Goal: Task Accomplishment & Management: Use online tool/utility

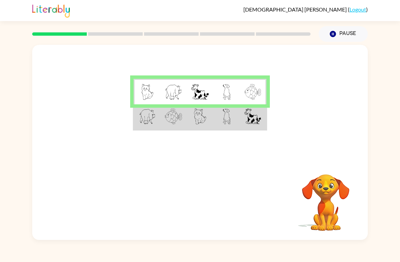
click at [256, 102] on td at bounding box center [253, 91] width 26 height 25
click at [248, 119] on img at bounding box center [253, 116] width 17 height 16
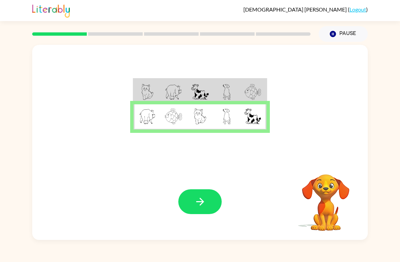
click at [214, 195] on button "button" at bounding box center [199, 201] width 43 height 25
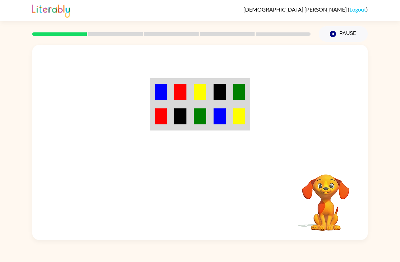
click at [224, 120] on img at bounding box center [220, 116] width 12 height 16
click at [200, 128] on td at bounding box center [200, 116] width 20 height 25
click at [180, 113] on img at bounding box center [180, 116] width 12 height 16
click at [186, 104] on td at bounding box center [181, 116] width 20 height 25
click at [198, 111] on img at bounding box center [200, 116] width 12 height 16
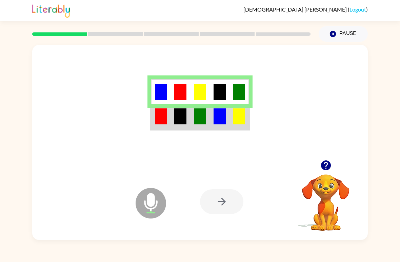
click at [171, 136] on div at bounding box center [200, 102] width 336 height 115
click at [196, 117] on img at bounding box center [200, 116] width 12 height 16
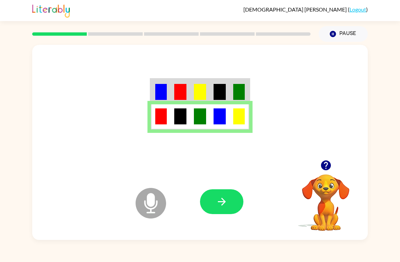
click at [225, 207] on icon "button" at bounding box center [222, 201] width 12 height 12
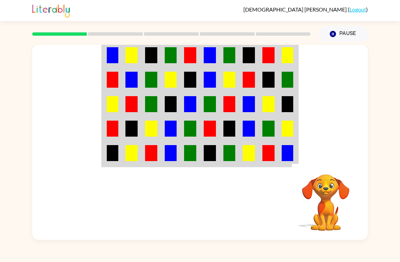
click at [126, 49] on img at bounding box center [132, 55] width 12 height 16
click at [106, 62] on td at bounding box center [112, 54] width 20 height 25
click at [288, 56] on img at bounding box center [288, 55] width 12 height 16
click at [290, 54] on img at bounding box center [288, 55] width 12 height 16
click at [296, 58] on td at bounding box center [289, 54] width 20 height 25
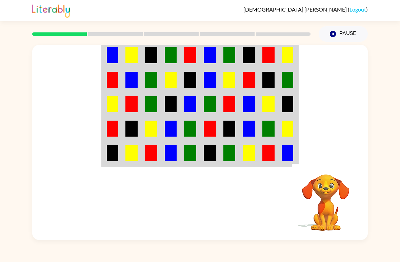
click at [294, 54] on td at bounding box center [289, 54] width 20 height 25
click at [290, 54] on img at bounding box center [288, 55] width 12 height 16
click at [289, 54] on img at bounding box center [288, 55] width 12 height 16
click at [280, 64] on td at bounding box center [289, 54] width 20 height 25
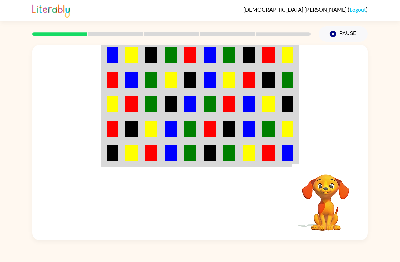
click at [280, 64] on td at bounding box center [289, 54] width 20 height 25
click at [294, 51] on td at bounding box center [289, 54] width 20 height 25
click at [294, 50] on td at bounding box center [289, 54] width 20 height 25
click at [294, 49] on td at bounding box center [289, 54] width 20 height 25
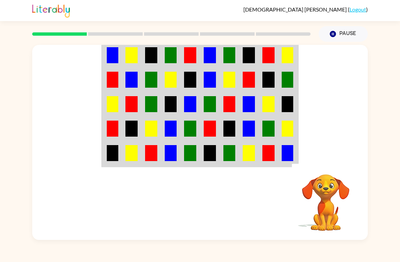
click at [292, 53] on img at bounding box center [288, 55] width 12 height 16
click at [290, 50] on img at bounding box center [288, 55] width 12 height 16
click at [289, 50] on img at bounding box center [288, 55] width 12 height 16
click at [288, 54] on img at bounding box center [288, 55] width 12 height 16
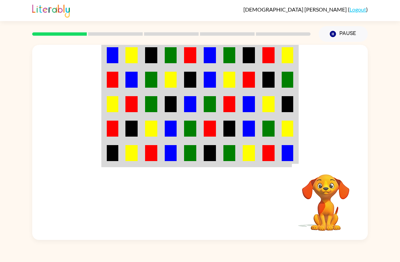
click at [290, 56] on img at bounding box center [288, 55] width 12 height 16
click at [289, 55] on img at bounding box center [288, 55] width 12 height 16
click at [266, 52] on img at bounding box center [269, 55] width 12 height 16
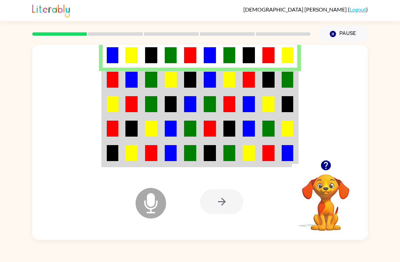
click at [220, 200] on div at bounding box center [221, 201] width 43 height 25
click at [126, 158] on img at bounding box center [132, 153] width 12 height 16
click at [131, 158] on img at bounding box center [132, 153] width 12 height 16
click at [104, 148] on td at bounding box center [112, 153] width 20 height 25
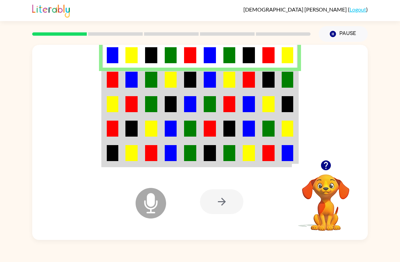
click at [268, 152] on img at bounding box center [269, 153] width 12 height 16
click at [268, 153] on img at bounding box center [269, 153] width 12 height 16
click at [232, 147] on img at bounding box center [230, 153] width 12 height 16
click at [163, 84] on td at bounding box center [171, 80] width 20 height 24
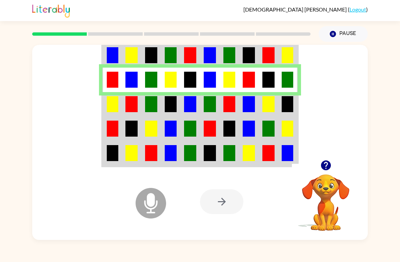
click at [173, 109] on img at bounding box center [171, 104] width 12 height 16
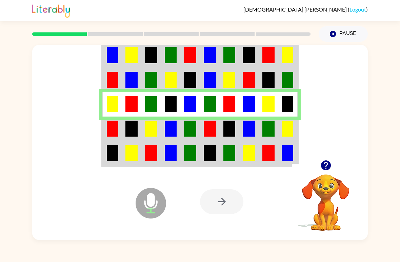
click at [159, 123] on td at bounding box center [151, 128] width 20 height 24
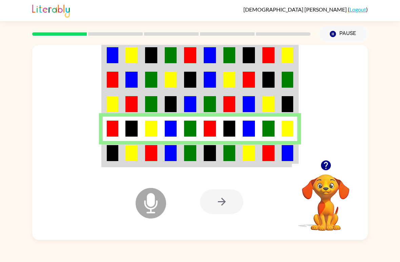
click at [162, 158] on td at bounding box center [171, 153] width 20 height 25
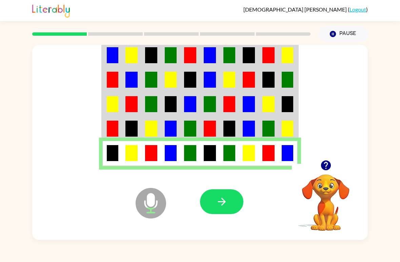
click at [231, 189] on button "button" at bounding box center [221, 201] width 43 height 25
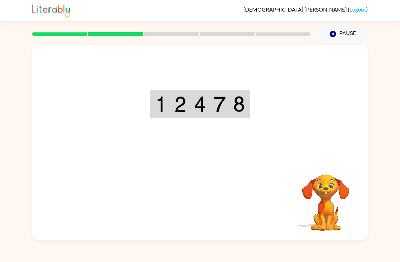
click at [236, 115] on td at bounding box center [240, 104] width 20 height 26
click at [230, 91] on td at bounding box center [240, 104] width 20 height 26
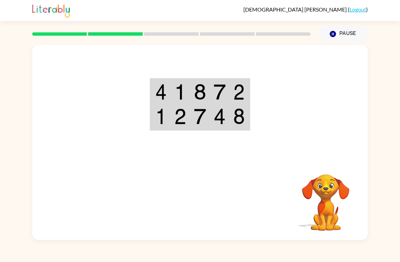
click at [237, 115] on img at bounding box center [239, 116] width 12 height 16
click at [231, 101] on td at bounding box center [240, 91] width 20 height 25
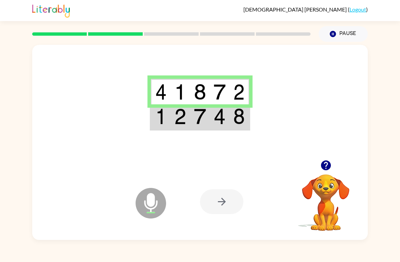
click at [234, 122] on img at bounding box center [239, 116] width 12 height 16
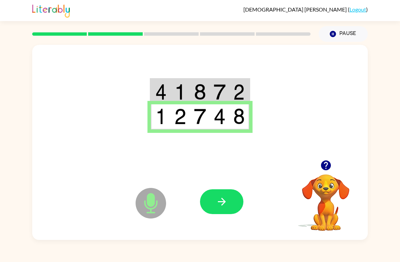
click at [223, 213] on button "button" at bounding box center [221, 201] width 43 height 25
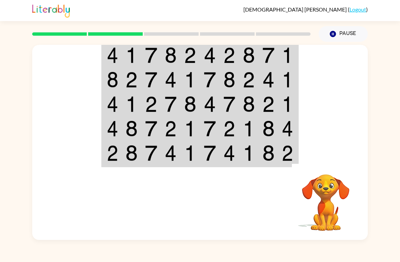
click at [286, 53] on img at bounding box center [288, 55] width 12 height 16
click at [286, 55] on img at bounding box center [288, 55] width 12 height 16
click at [295, 52] on td at bounding box center [289, 54] width 20 height 25
click at [305, 48] on div at bounding box center [200, 102] width 336 height 115
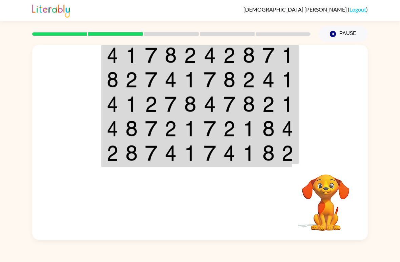
click at [305, 48] on div at bounding box center [200, 102] width 336 height 115
click at [291, 44] on div at bounding box center [171, 34] width 287 height 24
click at [292, 50] on img at bounding box center [288, 55] width 12 height 16
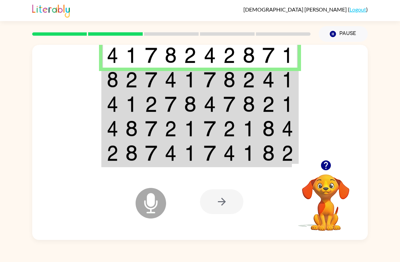
click at [294, 85] on td at bounding box center [289, 80] width 20 height 24
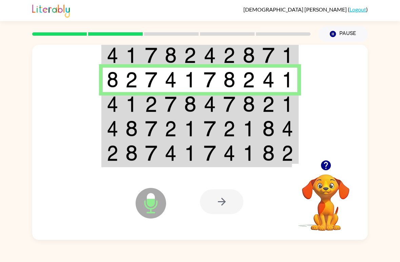
click at [290, 102] on img at bounding box center [288, 104] width 12 height 16
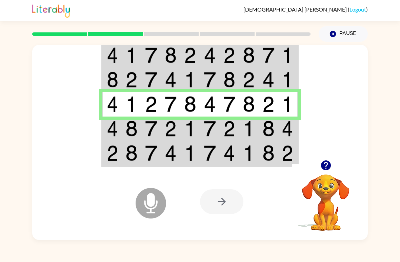
click at [290, 138] on td at bounding box center [289, 128] width 20 height 24
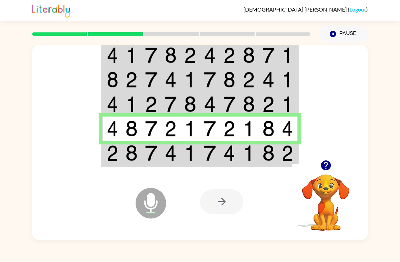
click at [232, 166] on td at bounding box center [230, 153] width 20 height 25
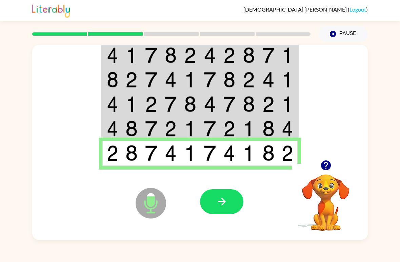
click at [137, 211] on icon "Microphone The Microphone is here when it is your turn to talk" at bounding box center [185, 211] width 102 height 51
click at [224, 210] on button "button" at bounding box center [221, 201] width 43 height 25
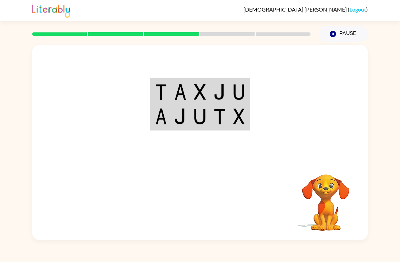
click at [234, 112] on img at bounding box center [239, 116] width 12 height 16
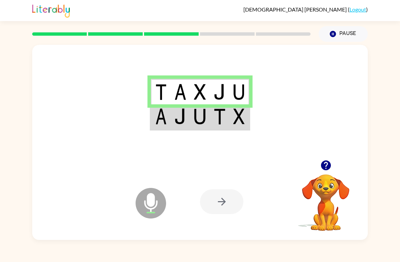
click at [221, 129] on td at bounding box center [220, 116] width 20 height 25
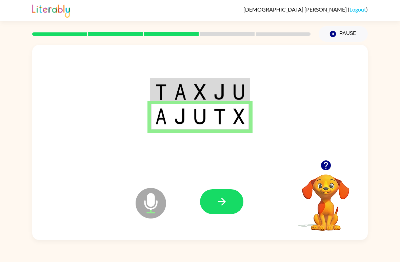
click at [239, 206] on button "button" at bounding box center [221, 201] width 43 height 25
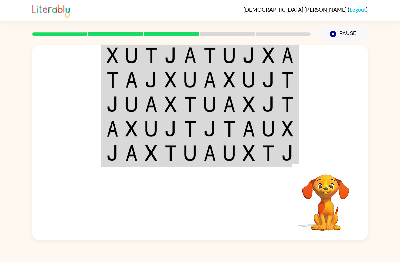
click at [197, 85] on td at bounding box center [190, 80] width 20 height 24
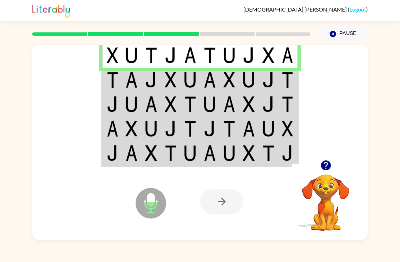
click at [121, 80] on td at bounding box center [112, 80] width 20 height 24
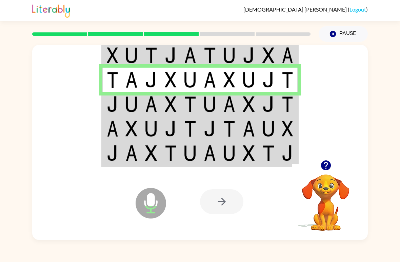
click at [171, 89] on td at bounding box center [171, 80] width 20 height 24
click at [170, 107] on img at bounding box center [171, 104] width 12 height 16
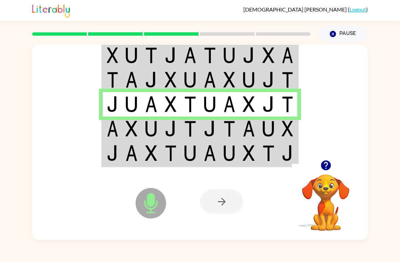
click at [399, 228] on div "Microphone The Microphone is here when it is your turn to talk Your browser mus…" at bounding box center [200, 141] width 400 height 198
click at [281, 127] on td at bounding box center [289, 128] width 20 height 24
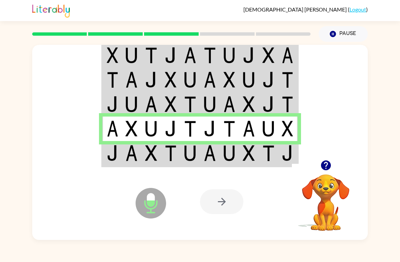
click at [282, 152] on img at bounding box center [288, 153] width 12 height 16
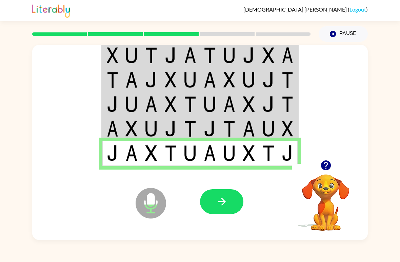
click at [234, 197] on button "button" at bounding box center [221, 201] width 43 height 25
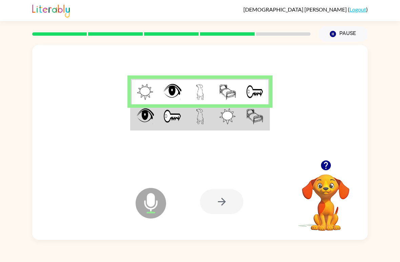
click at [208, 114] on td at bounding box center [199, 116] width 27 height 25
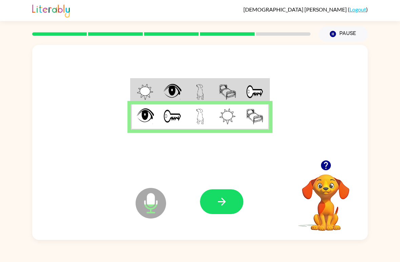
click at [226, 197] on icon "button" at bounding box center [222, 201] width 12 height 12
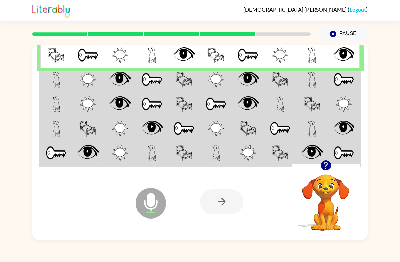
click at [250, 83] on img at bounding box center [247, 80] width 21 height 16
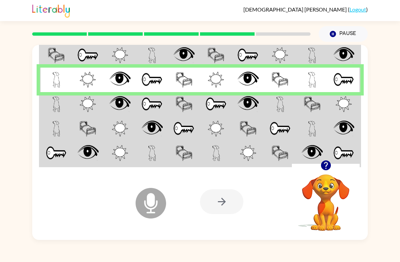
click at [84, 108] on img at bounding box center [88, 104] width 16 height 16
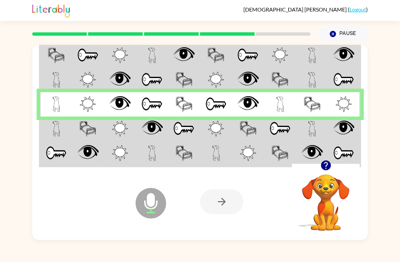
click at [73, 142] on td at bounding box center [88, 153] width 32 height 25
click at [89, 128] on img at bounding box center [87, 128] width 17 height 16
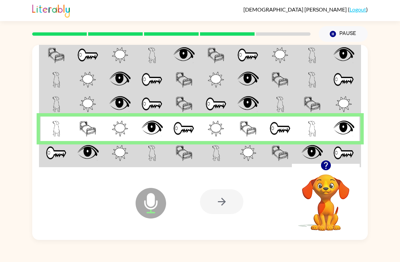
click at [47, 155] on img at bounding box center [56, 153] width 21 height 16
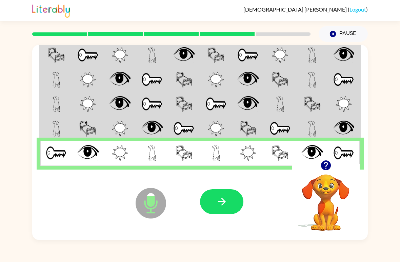
click at [224, 201] on icon "button" at bounding box center [222, 201] width 8 height 8
